Goal: Navigation & Orientation: Find specific page/section

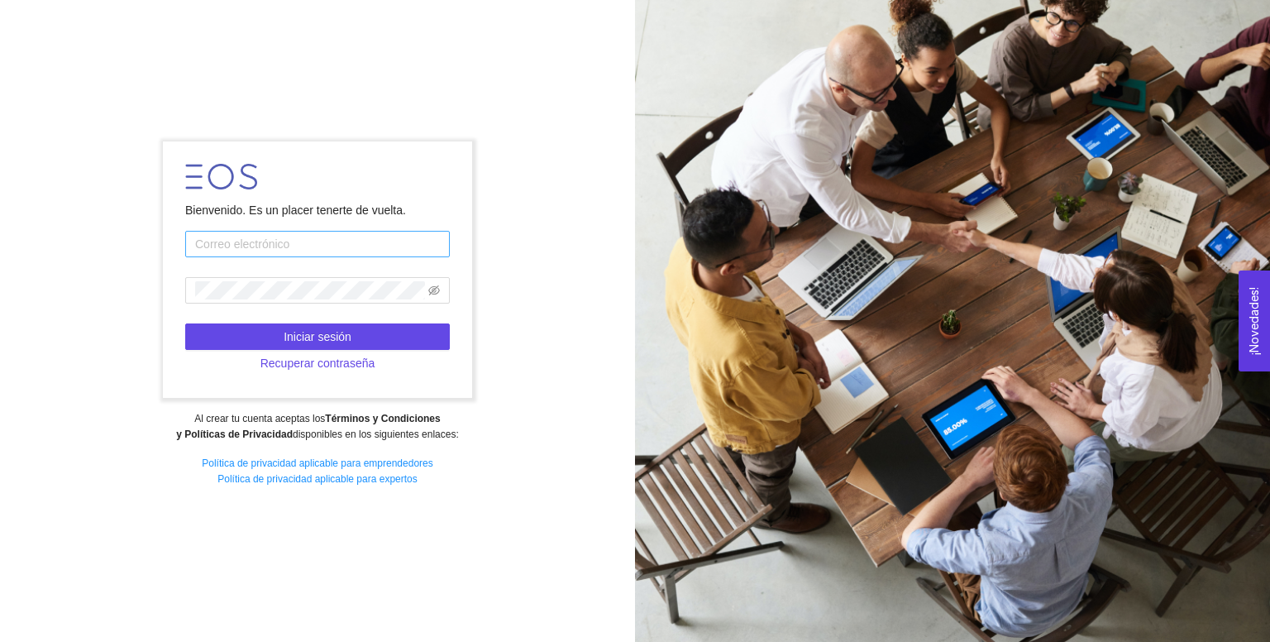
click at [347, 239] on input "text" at bounding box center [317, 244] width 265 height 26
click at [313, 246] on input "text" at bounding box center [317, 244] width 265 height 26
type input "[PERSON_NAME][EMAIL_ADDRESS][DOMAIN_NAME]"
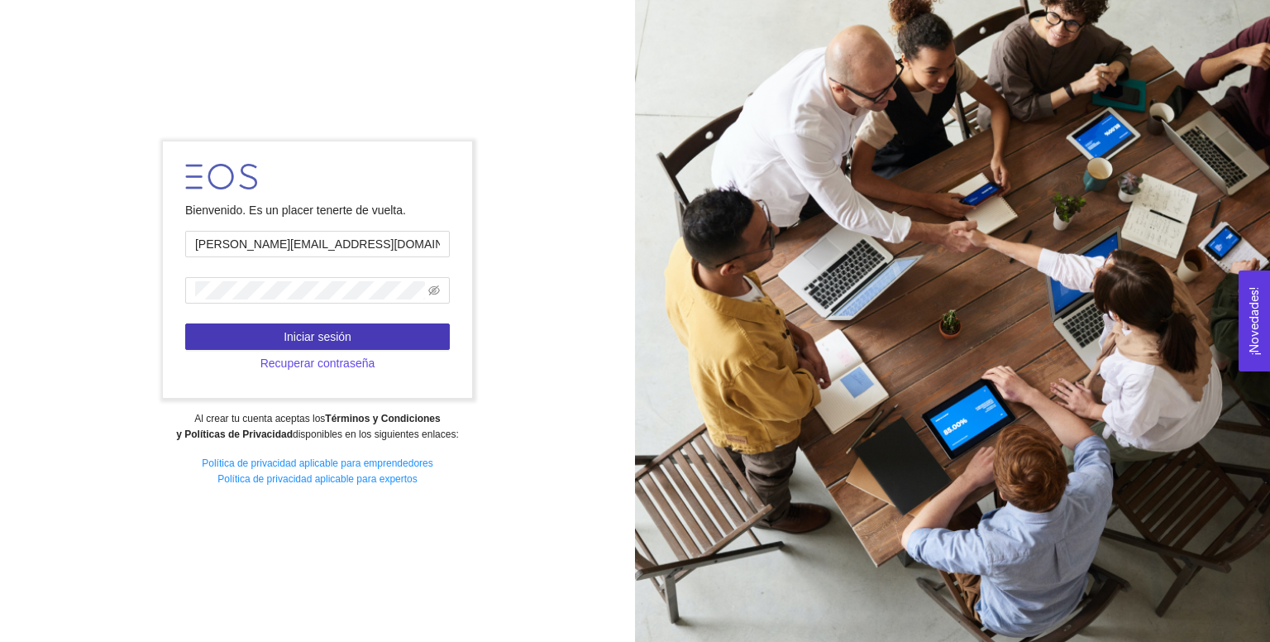
click at [323, 337] on span "Iniciar sesión" at bounding box center [318, 337] width 68 height 18
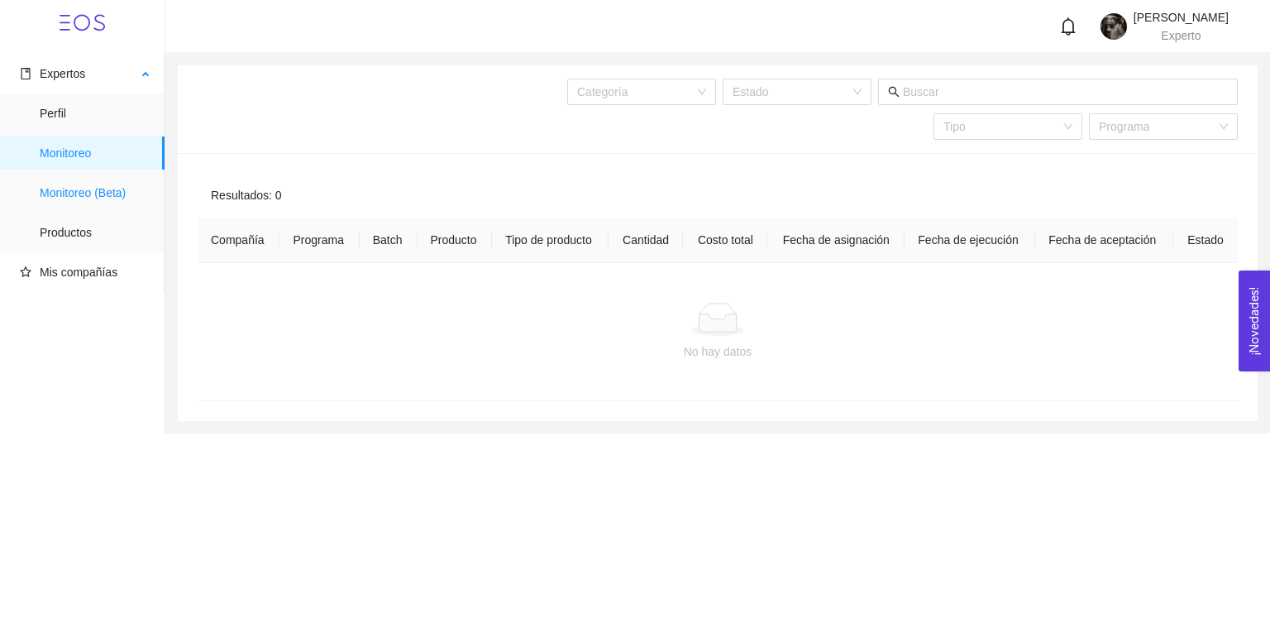
click at [122, 193] on span "Monitoreo (Beta)" at bounding box center [96, 192] width 112 height 33
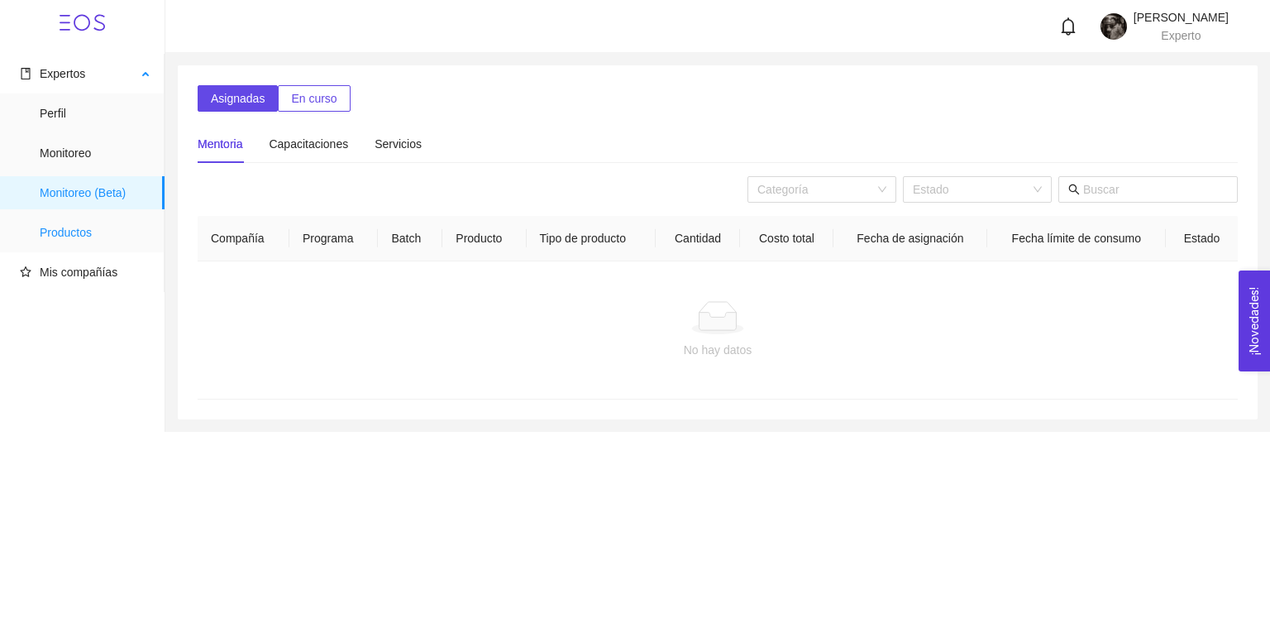
click at [89, 231] on span "Productos" at bounding box center [96, 232] width 112 height 33
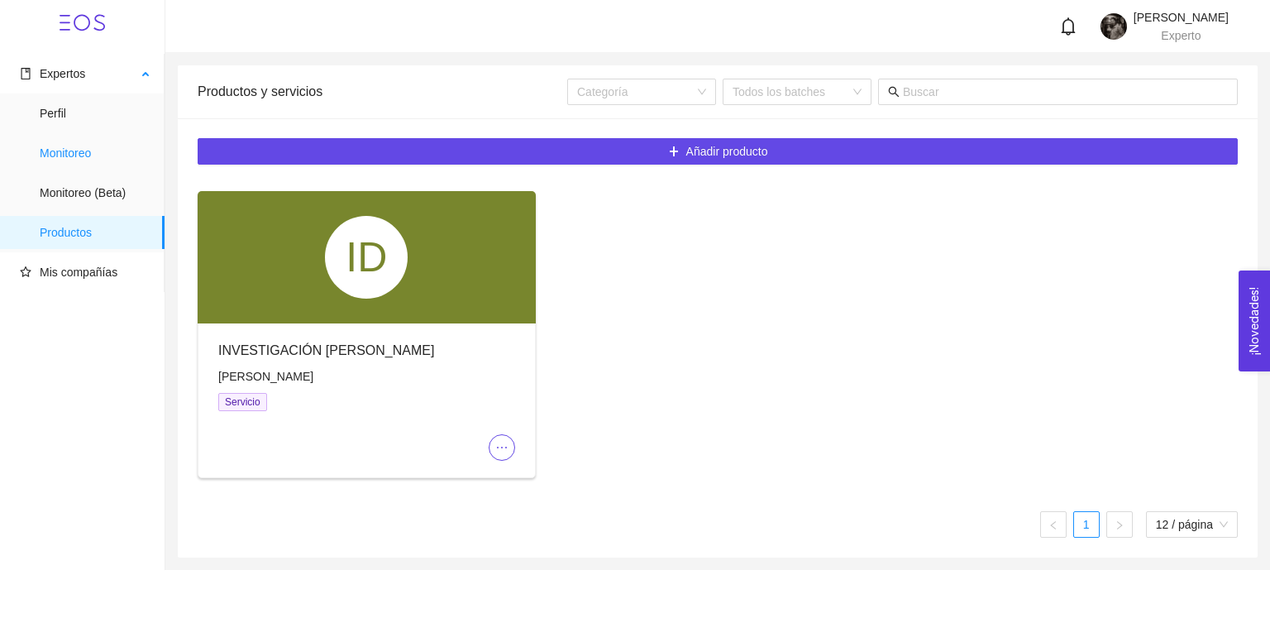
click at [84, 164] on span "Monitoreo" at bounding box center [96, 152] width 112 height 33
